Goal: Transaction & Acquisition: Subscribe to service/newsletter

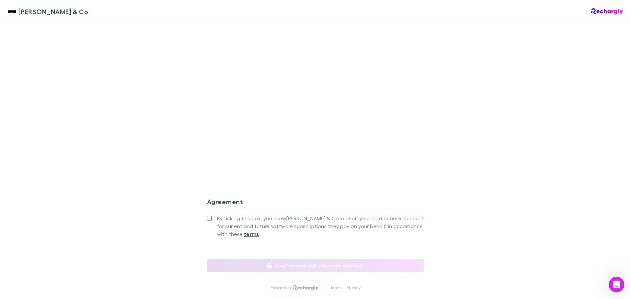
scroll to position [550, 0]
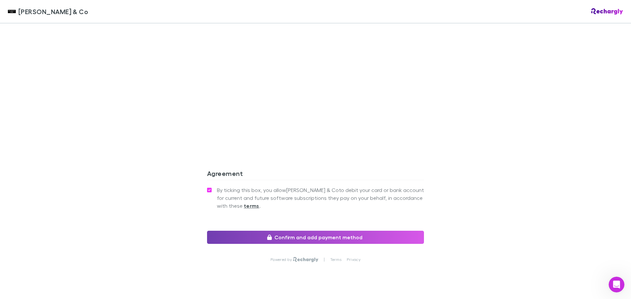
click at [303, 231] on button "Confirm and add payment method" at bounding box center [315, 237] width 217 height 13
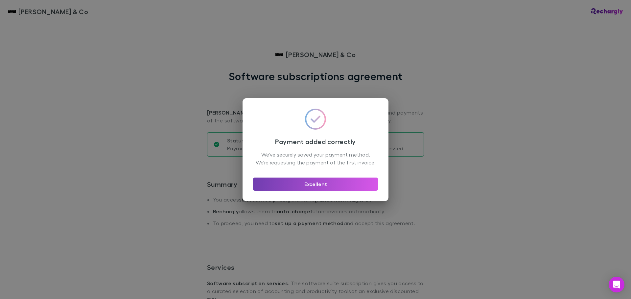
click at [321, 191] on button "Excellent" at bounding box center [315, 184] width 125 height 13
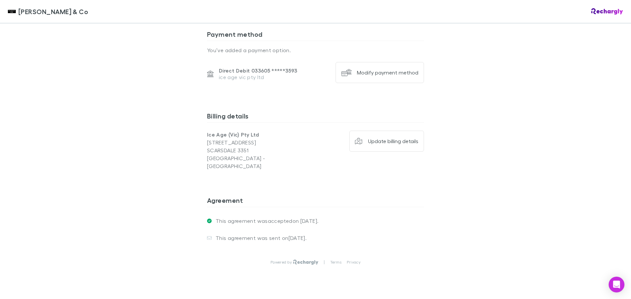
scroll to position [448, 0]
